Goal: Find specific page/section: Find specific page/section

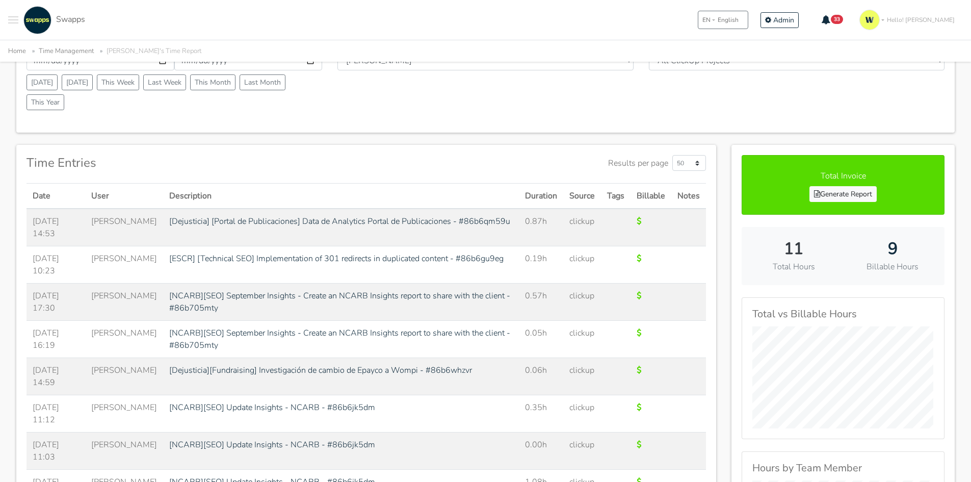
click at [15, 21] on button "Toggle navigation menu" at bounding box center [13, 20] width 10 height 28
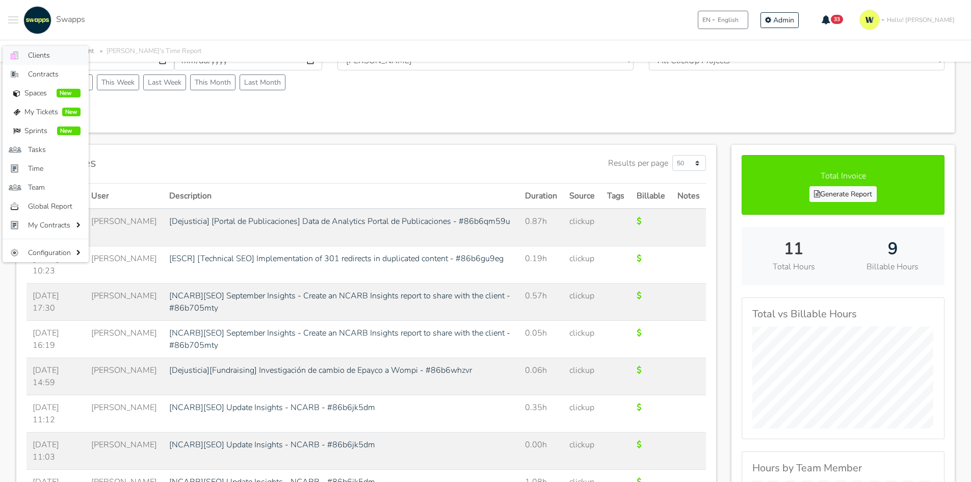
click at [43, 58] on span "Clients" at bounding box center [54, 55] width 53 height 11
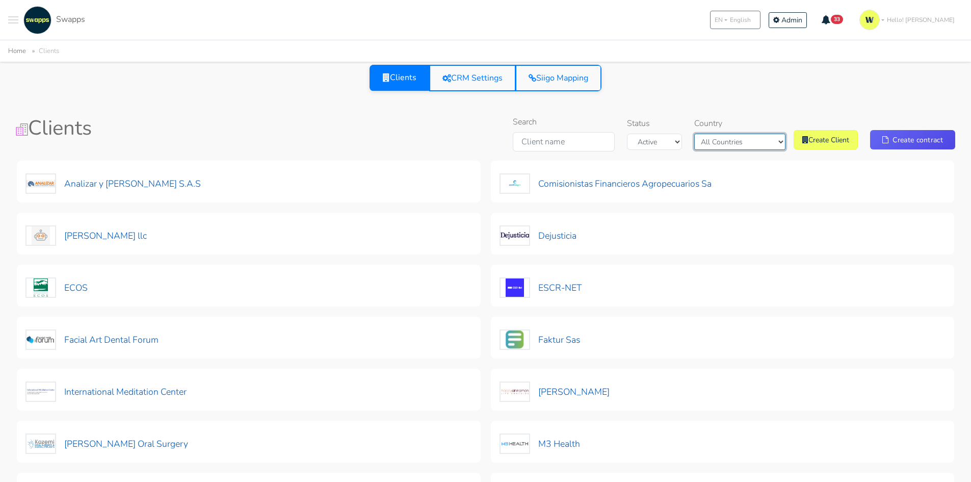
click at [756, 139] on select "All Countries [GEOGRAPHIC_DATA] [GEOGRAPHIC_DATA]" at bounding box center [739, 142] width 91 height 16
click at [719, 134] on select "All Countries [GEOGRAPHIC_DATA] [GEOGRAPHIC_DATA]" at bounding box center [739, 142] width 91 height 16
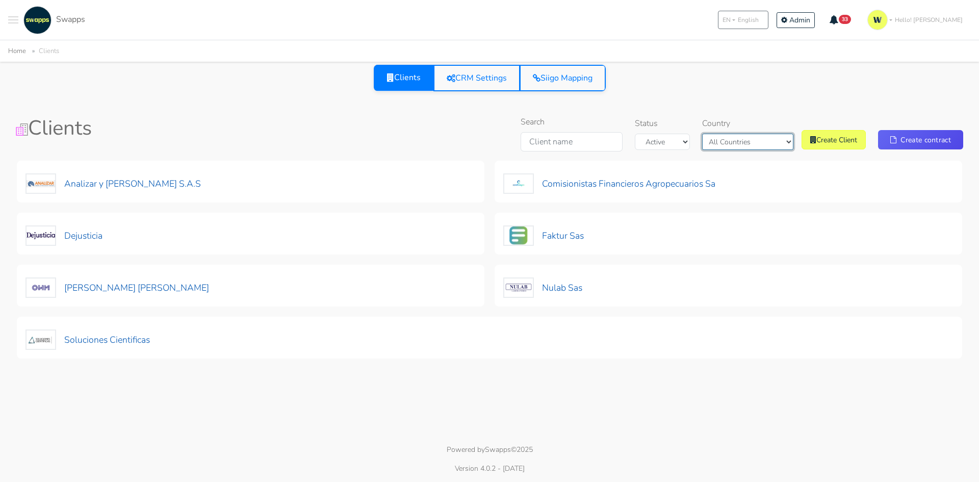
click at [749, 135] on select "All Countries [GEOGRAPHIC_DATA] [GEOGRAPHIC_DATA]" at bounding box center [747, 142] width 91 height 16
click at [711, 134] on select "All Countries [GEOGRAPHIC_DATA] [GEOGRAPHIC_DATA]" at bounding box center [747, 142] width 91 height 16
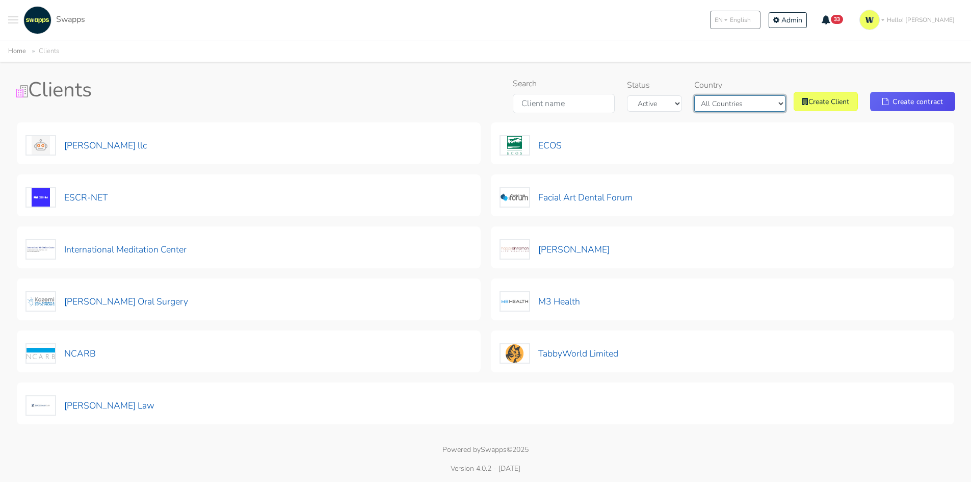
scroll to position [38, 0]
click at [732, 105] on select "All Countries [GEOGRAPHIC_DATA] [GEOGRAPHIC_DATA]" at bounding box center [739, 103] width 91 height 16
select select "[GEOGRAPHIC_DATA]"
click at [719, 112] on select "All Countries [GEOGRAPHIC_DATA] [GEOGRAPHIC_DATA]" at bounding box center [739, 103] width 91 height 16
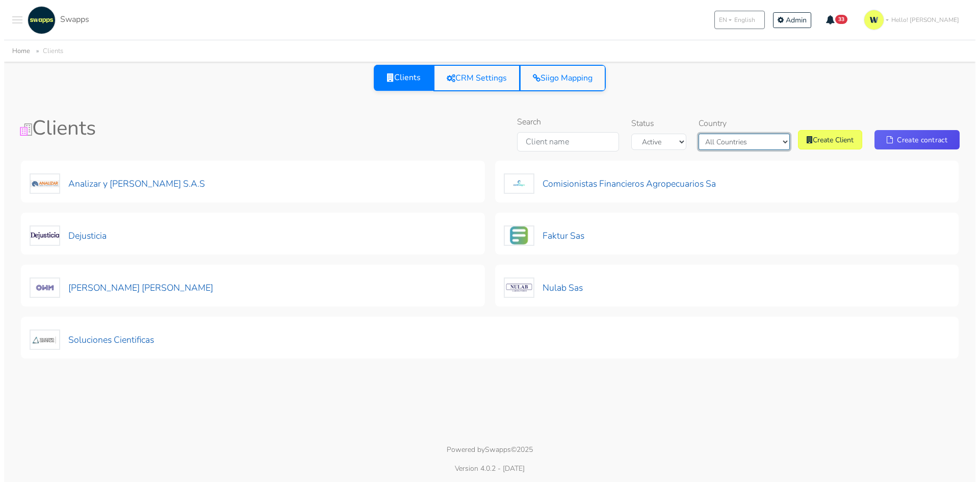
scroll to position [0, 0]
